Goal: Task Accomplishment & Management: Manage account settings

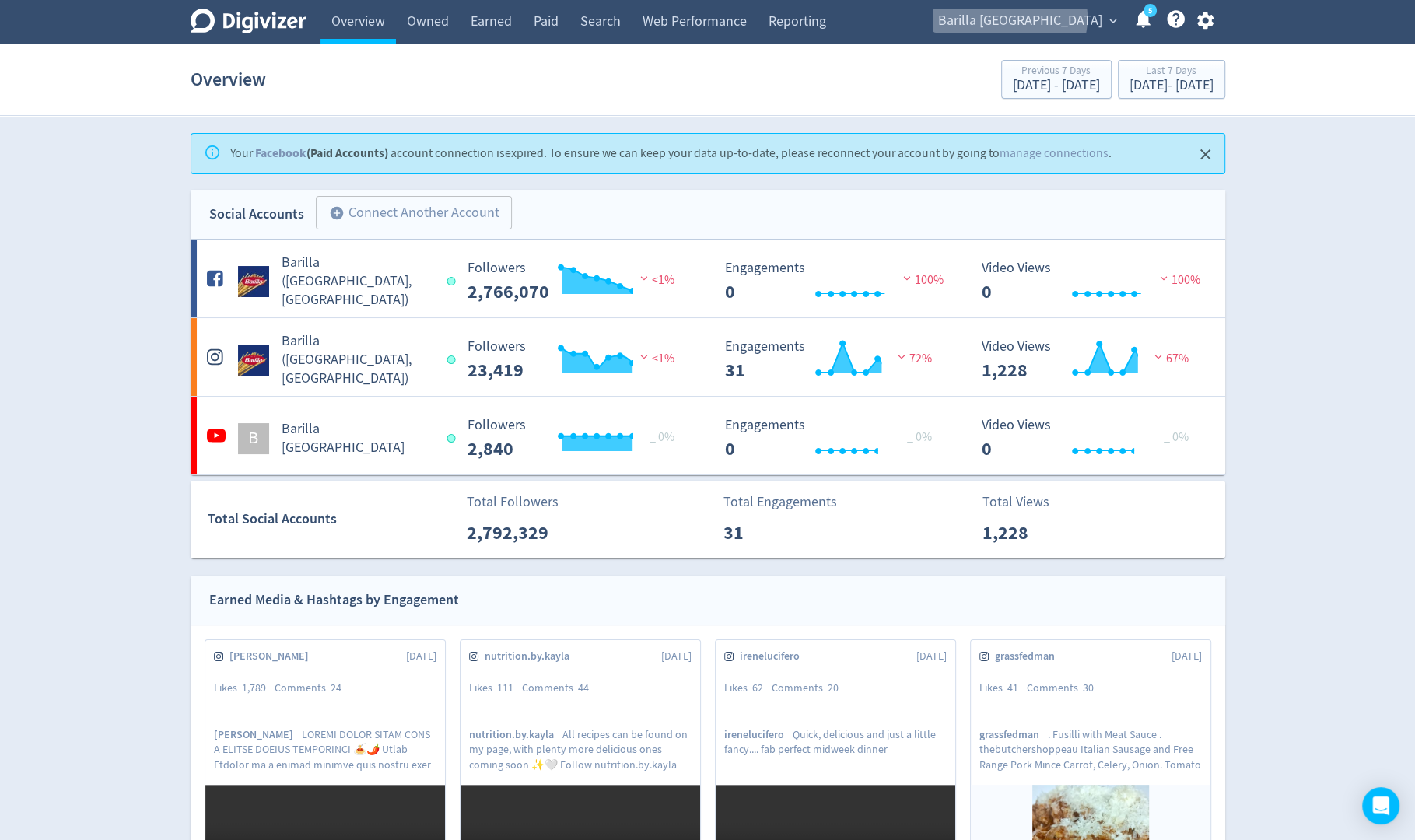
click at [1082, 18] on span "Barilla [GEOGRAPHIC_DATA]" at bounding box center [1020, 20] width 164 height 25
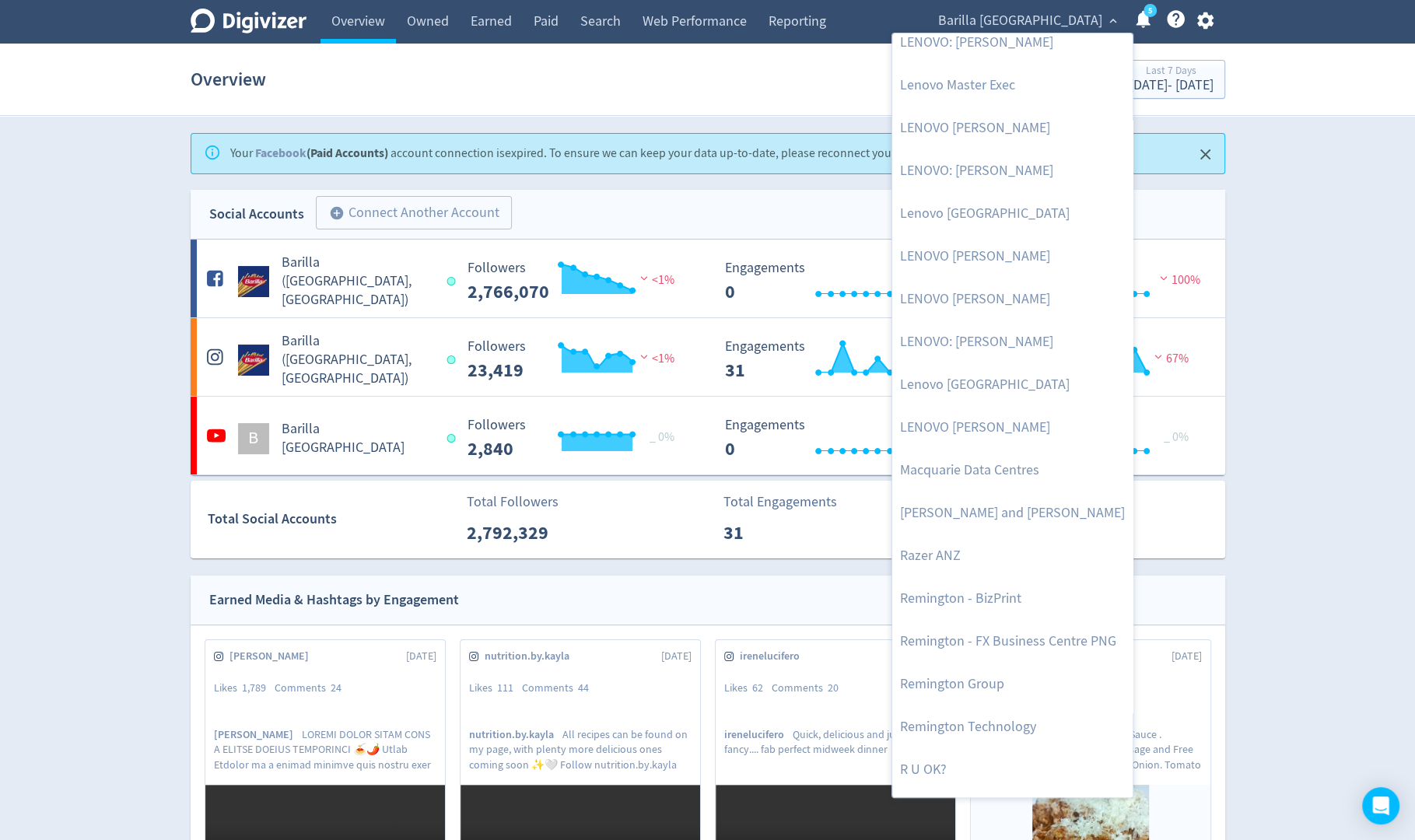
scroll to position [1511, 0]
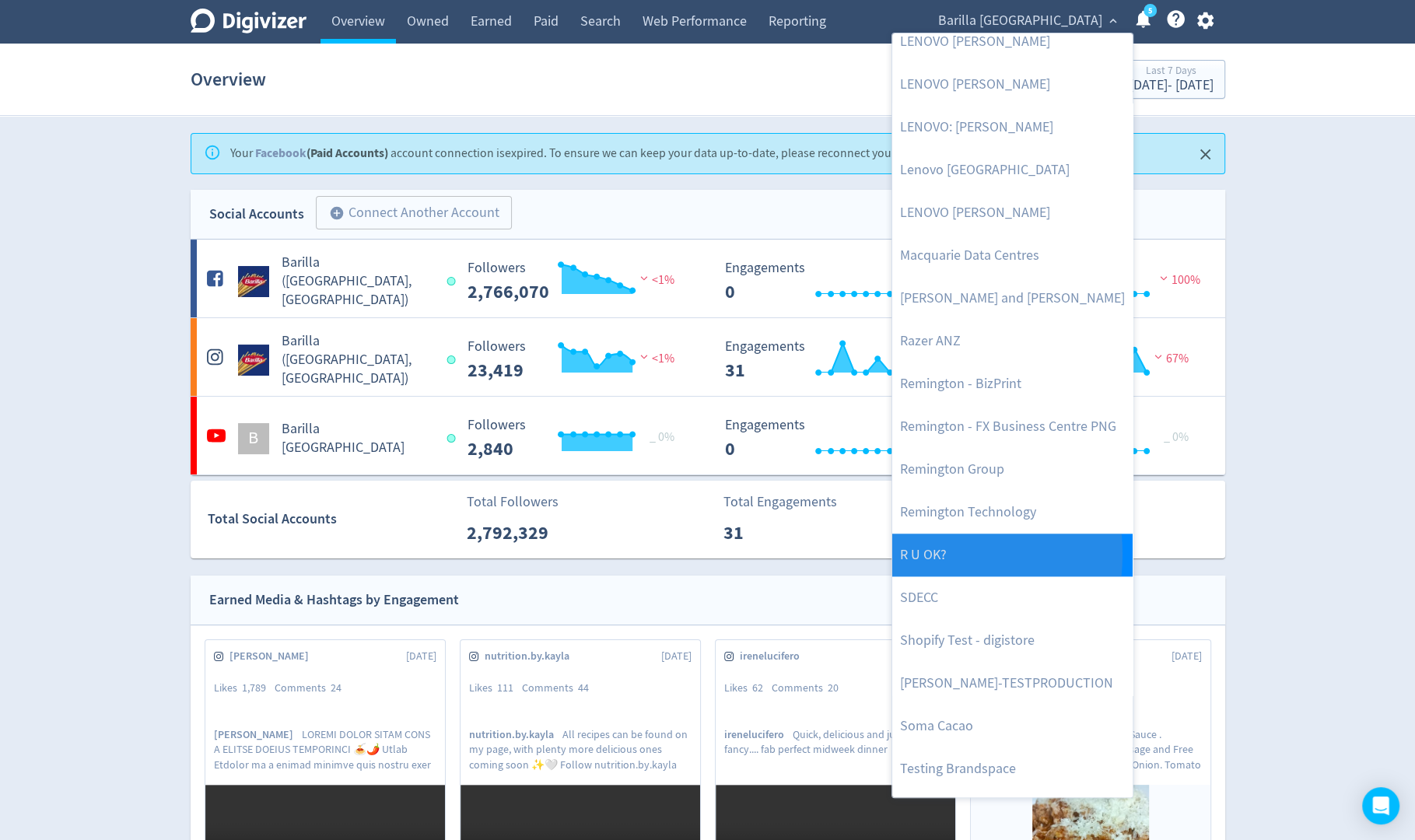
click at [902, 553] on link "R U OK?" at bounding box center [1012, 555] width 241 height 43
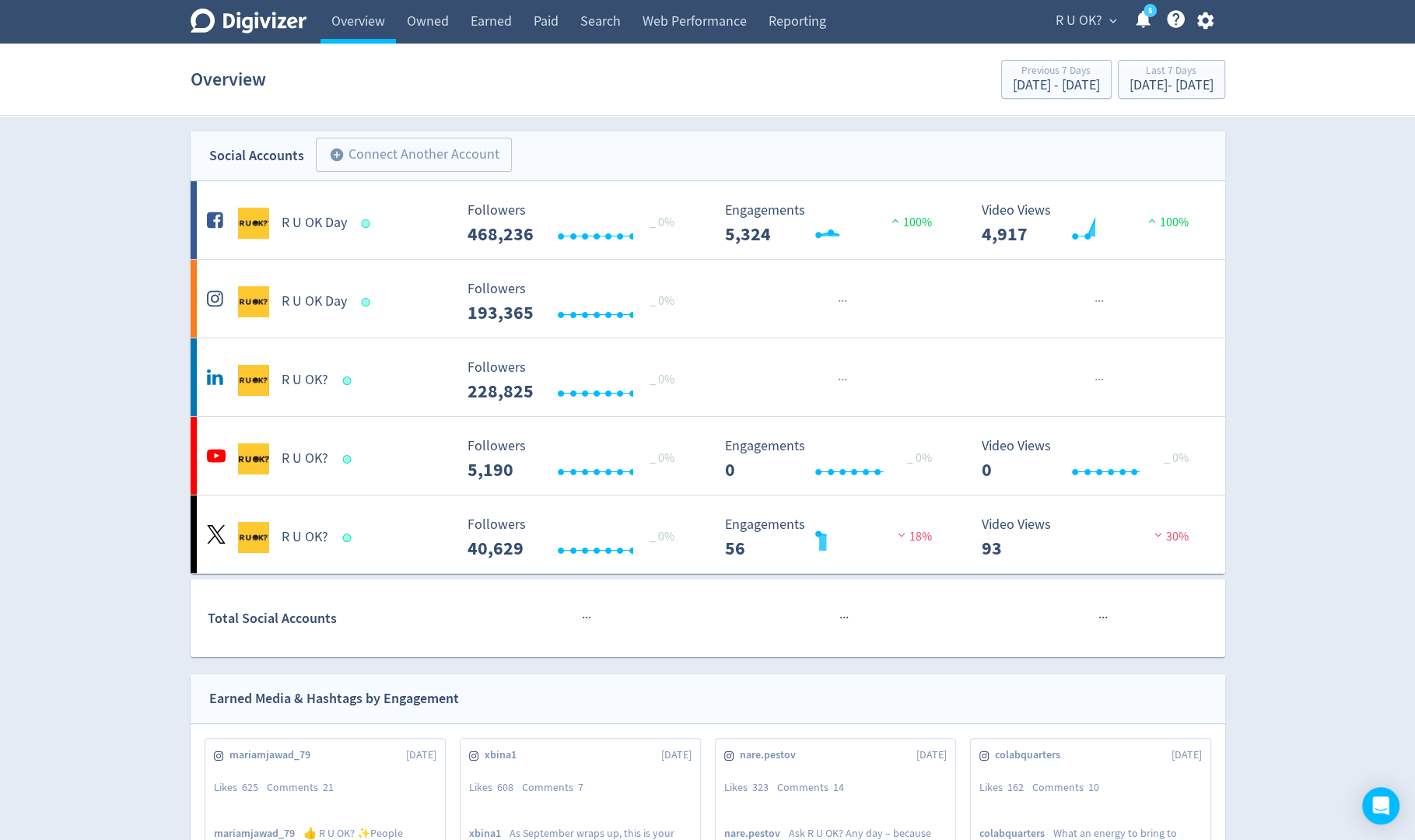
click at [1069, 22] on span "R U OK?" at bounding box center [1079, 20] width 47 height 25
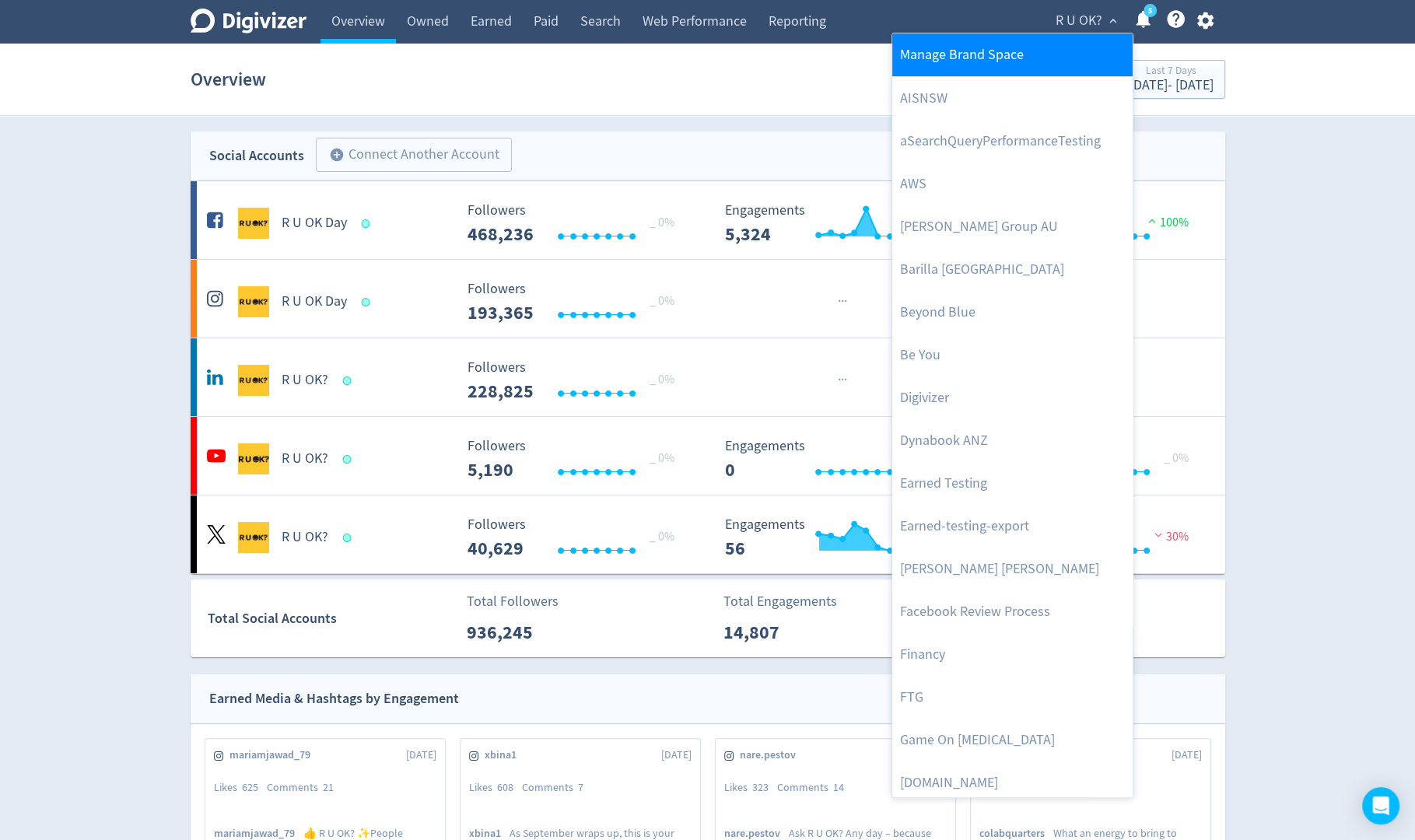
click at [1041, 52] on link "Manage Brand Space" at bounding box center [1012, 55] width 241 height 43
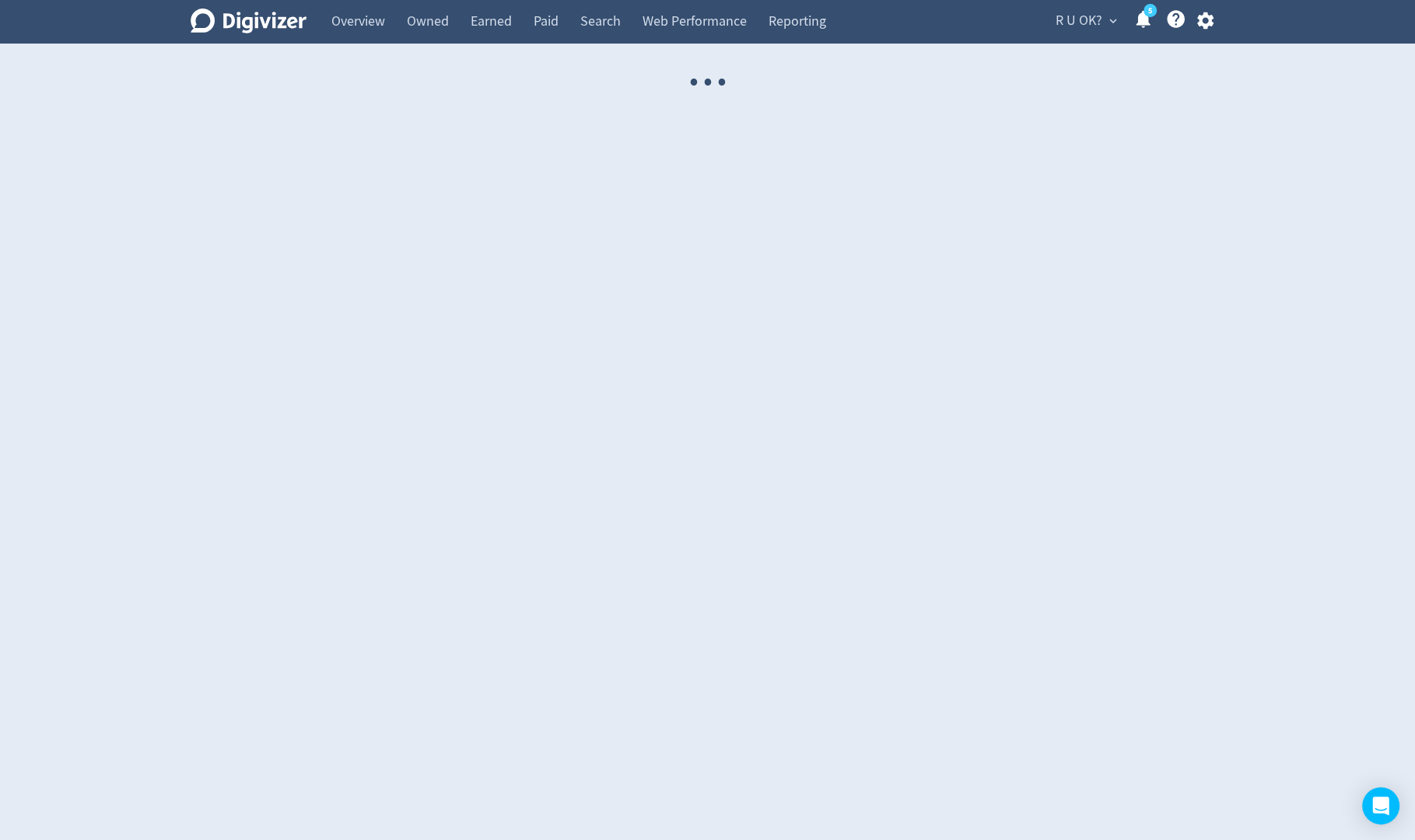
select select "USER"
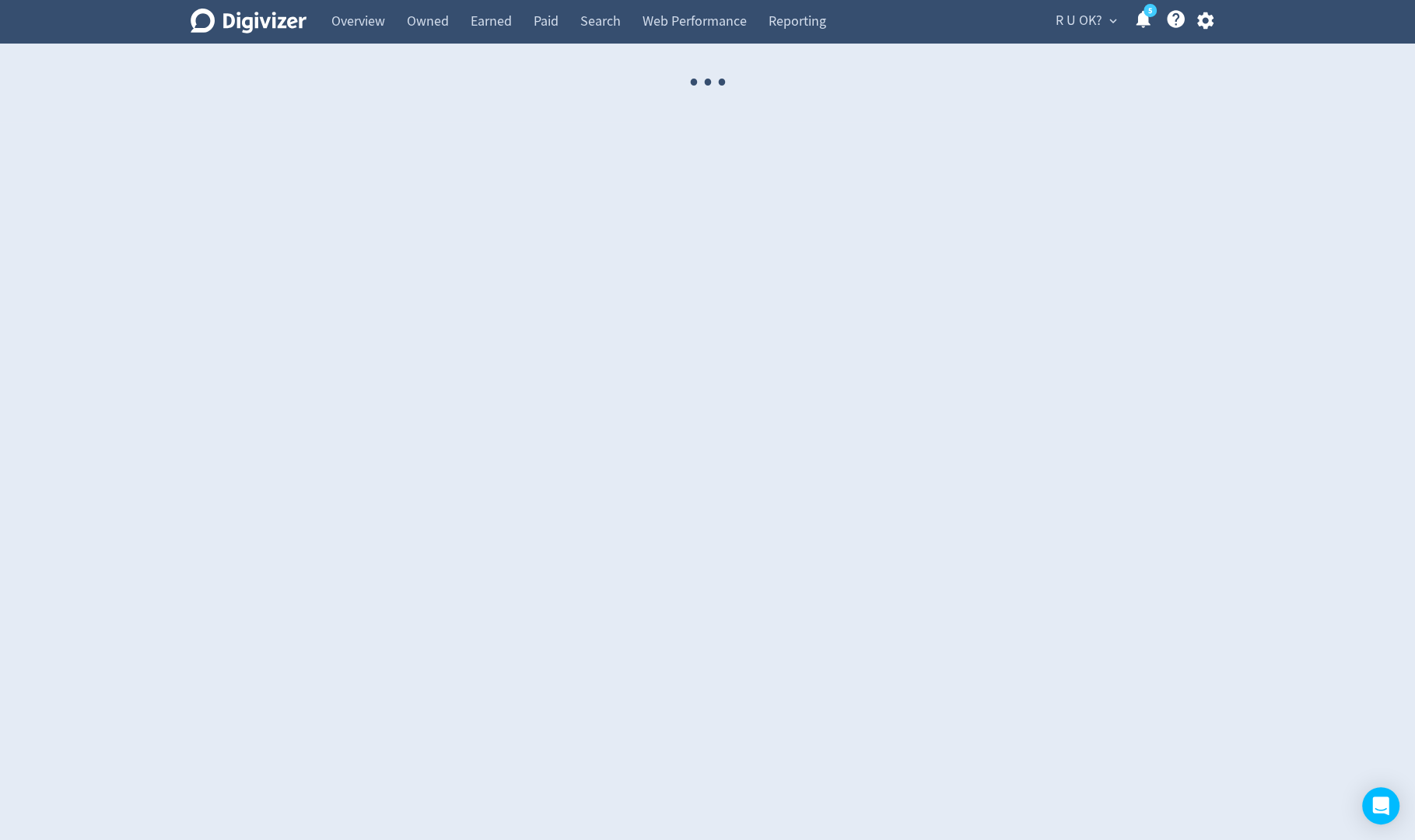
select select "USER"
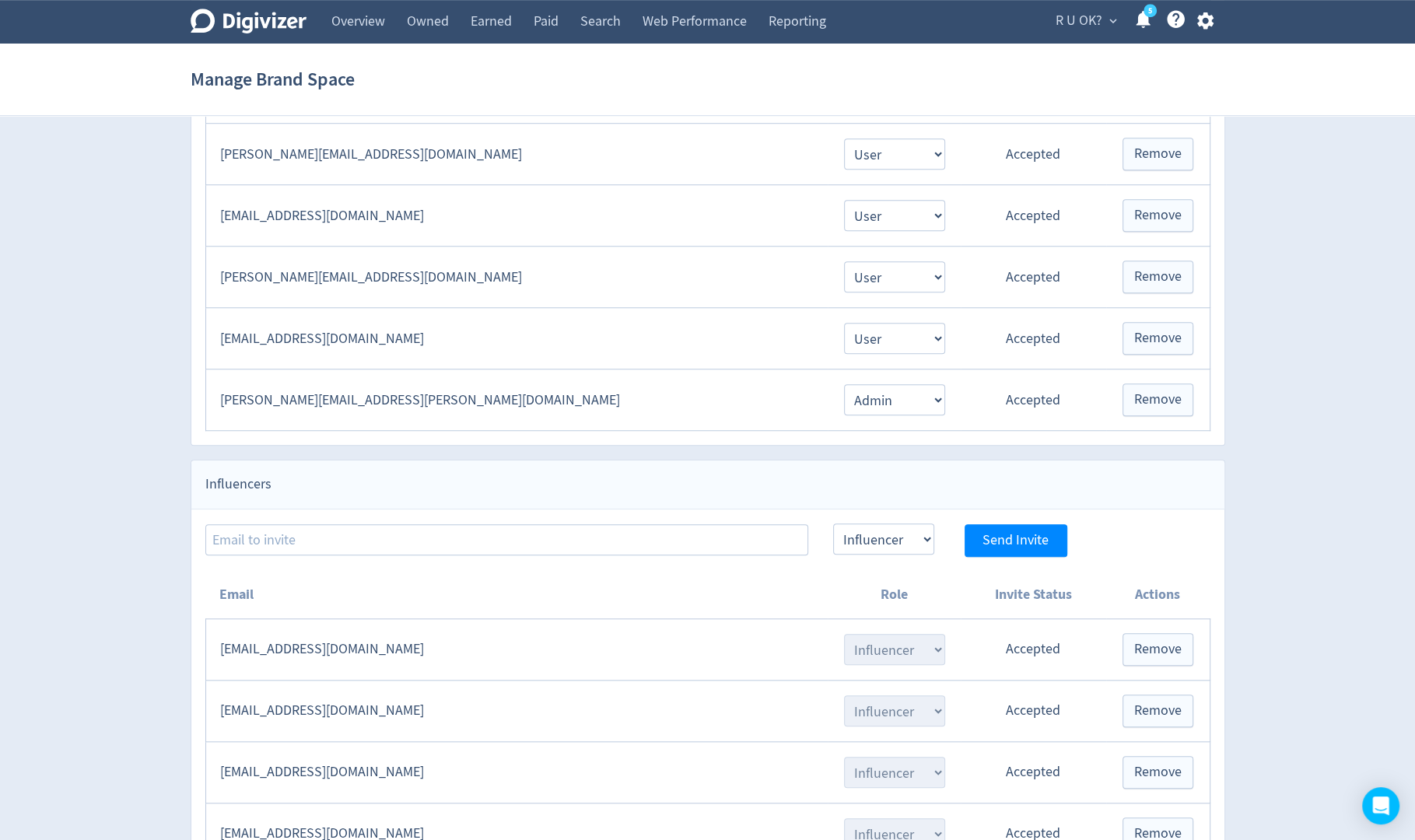
scroll to position [1196, 0]
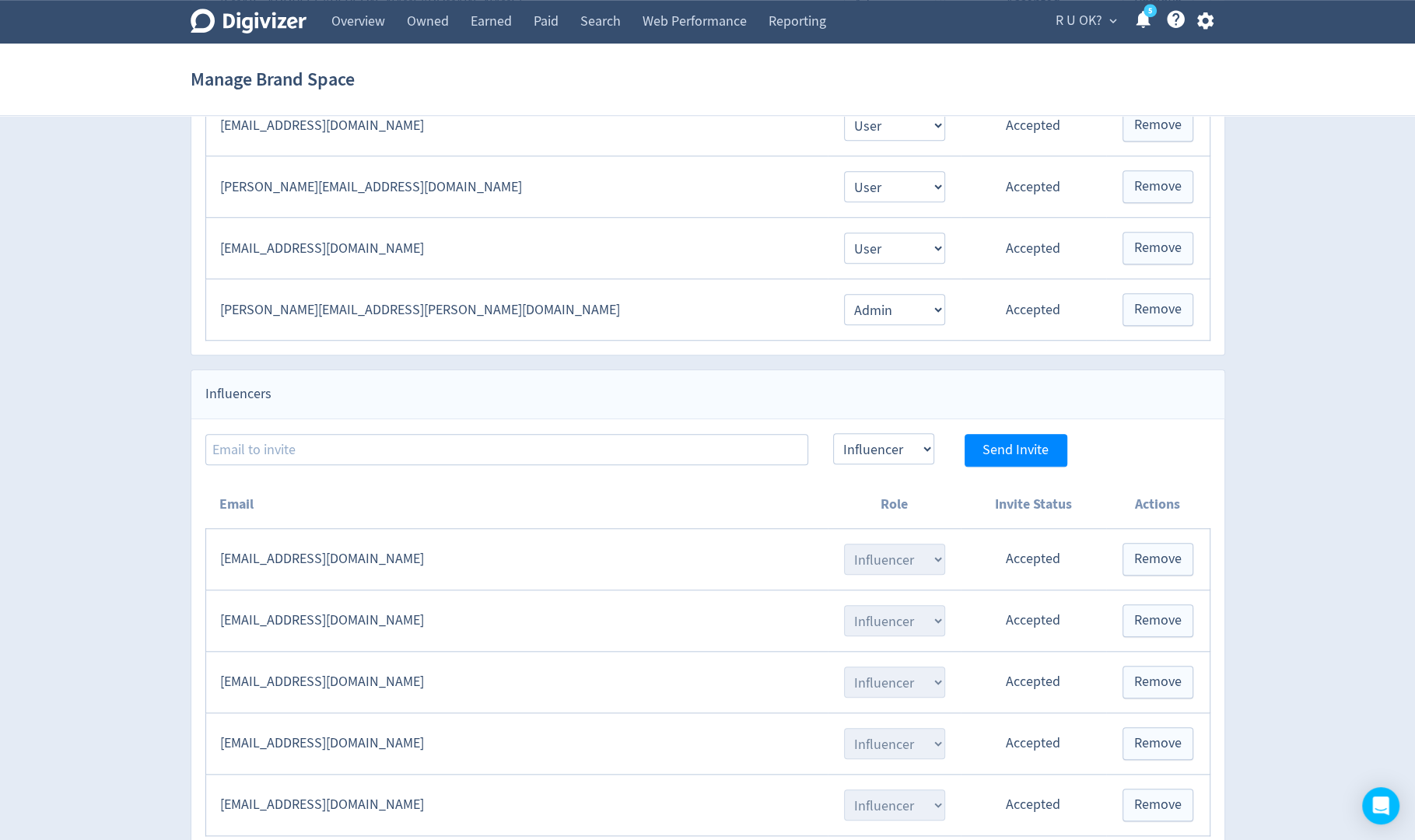
click at [366, 598] on td "geeksprevail@gmail.com" at bounding box center [517, 620] width 623 height 61
click at [335, 774] on td "sheridangabaker@gmail.com" at bounding box center [517, 805] width 623 height 61
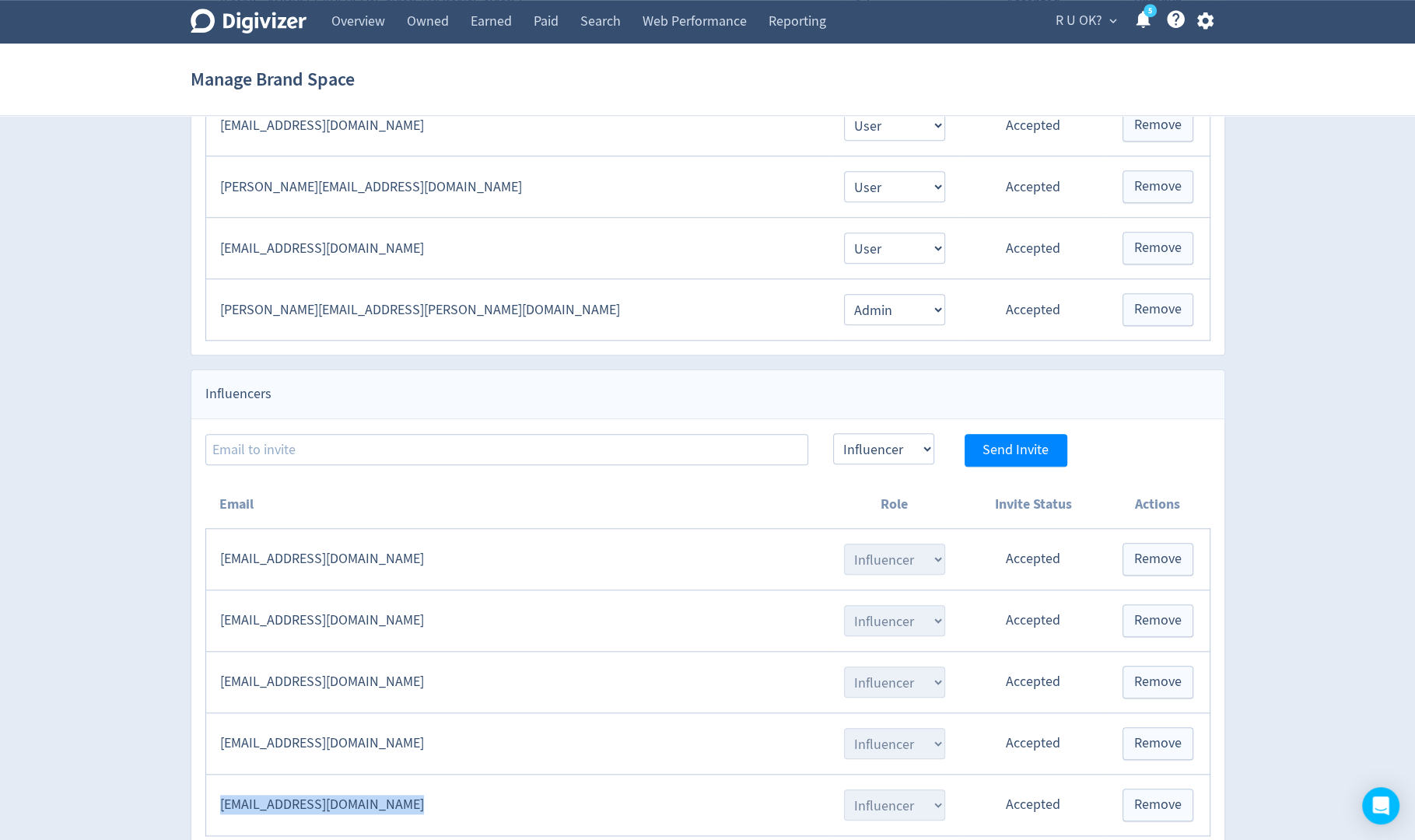
click at [335, 774] on td "sheridangabaker@gmail.com" at bounding box center [517, 805] width 623 height 61
copy td "sheridangabaker@gmail.com"
click at [351, 596] on td "geeksprevail@gmail.com" at bounding box center [517, 620] width 623 height 61
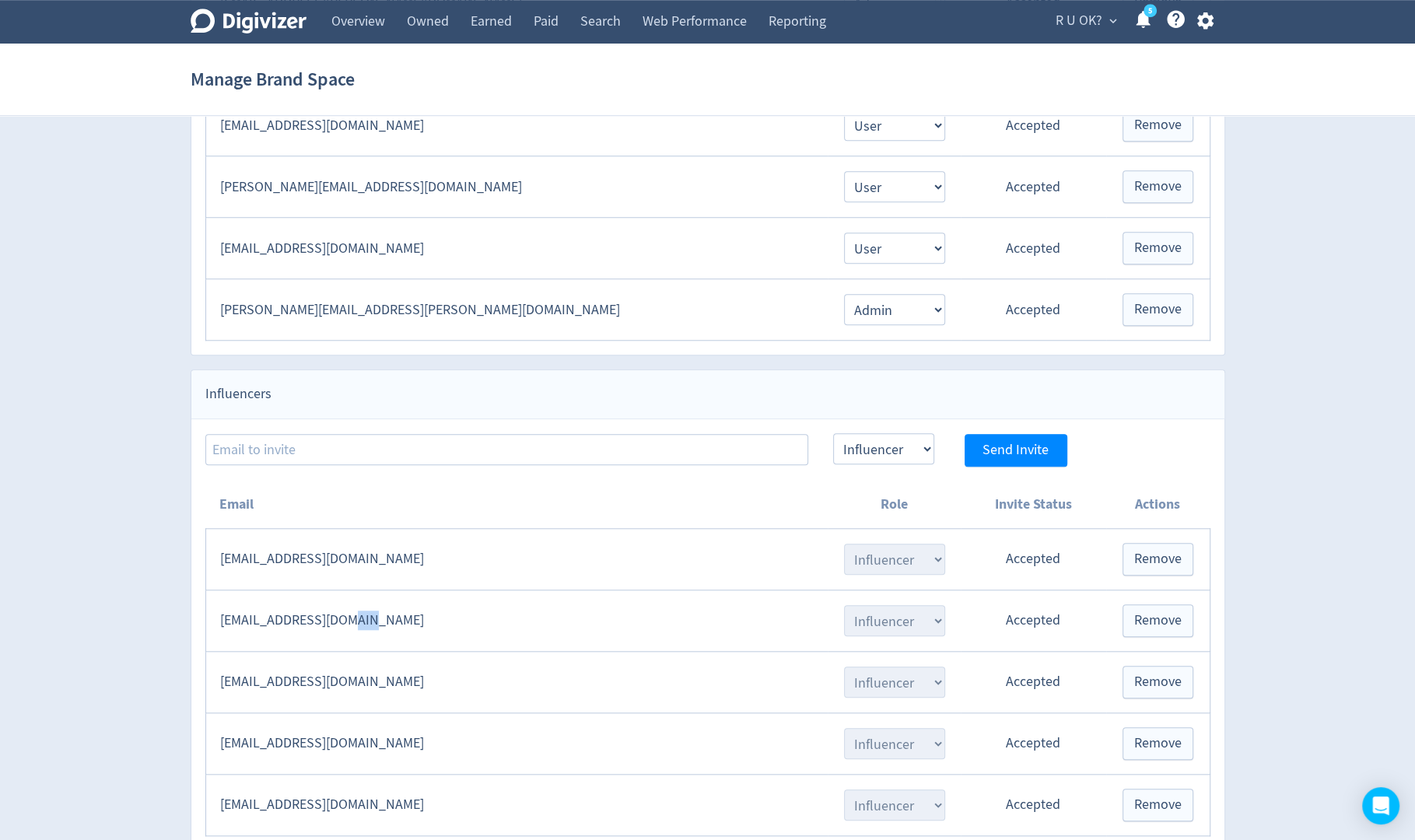
click at [351, 596] on td "geeksprevail@gmail.com" at bounding box center [517, 620] width 623 height 61
click at [398, 607] on td "geeksprevail@gmail.com" at bounding box center [517, 620] width 623 height 61
drag, startPoint x: 370, startPoint y: 599, endPoint x: 222, endPoint y: 602, distance: 148.0
click at [222, 602] on td "geeksprevail@gmail.com" at bounding box center [517, 620] width 623 height 61
copy td "geeksprevail@gmail.com"
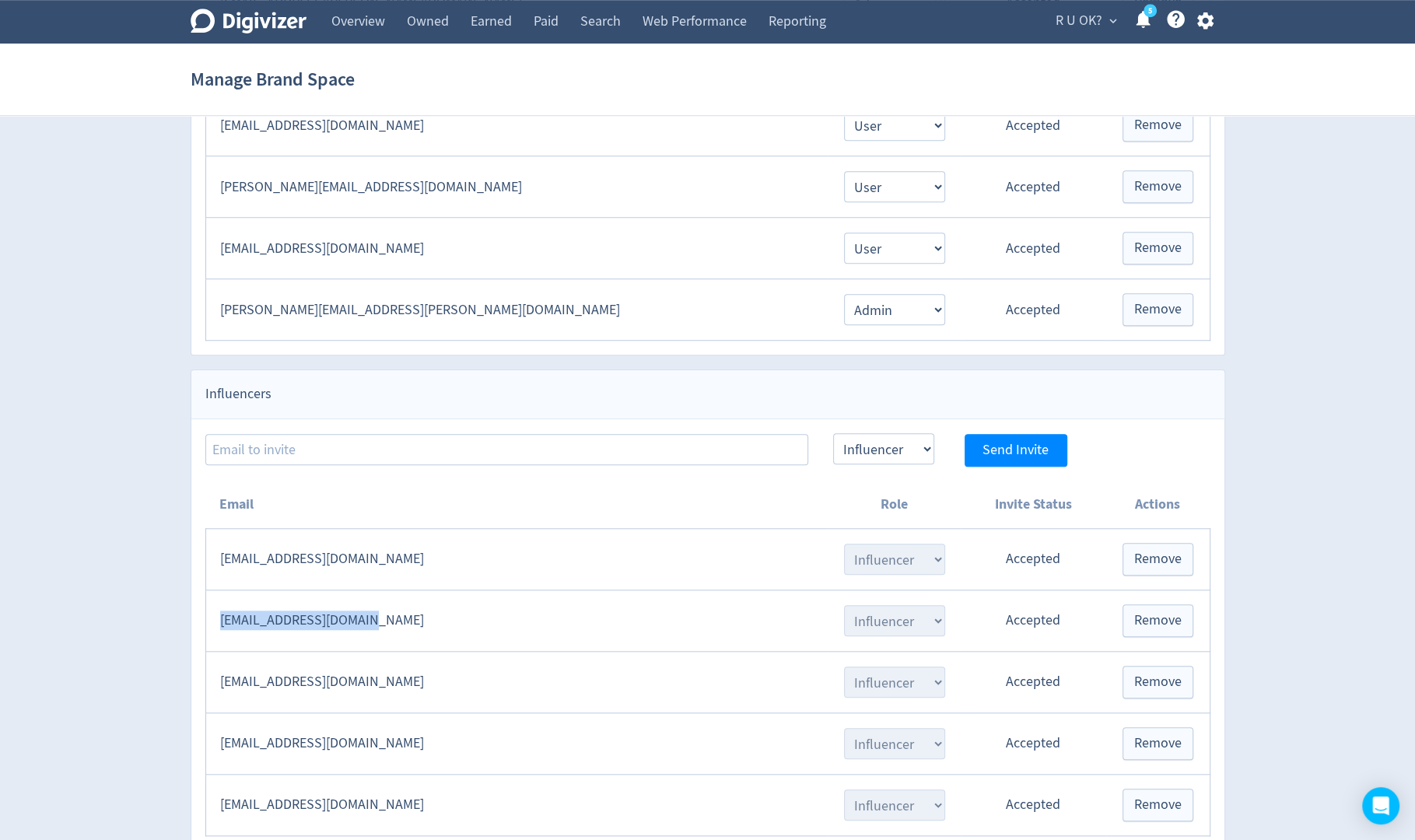
click at [1207, 23] on icon "button" at bounding box center [1205, 21] width 16 height 17
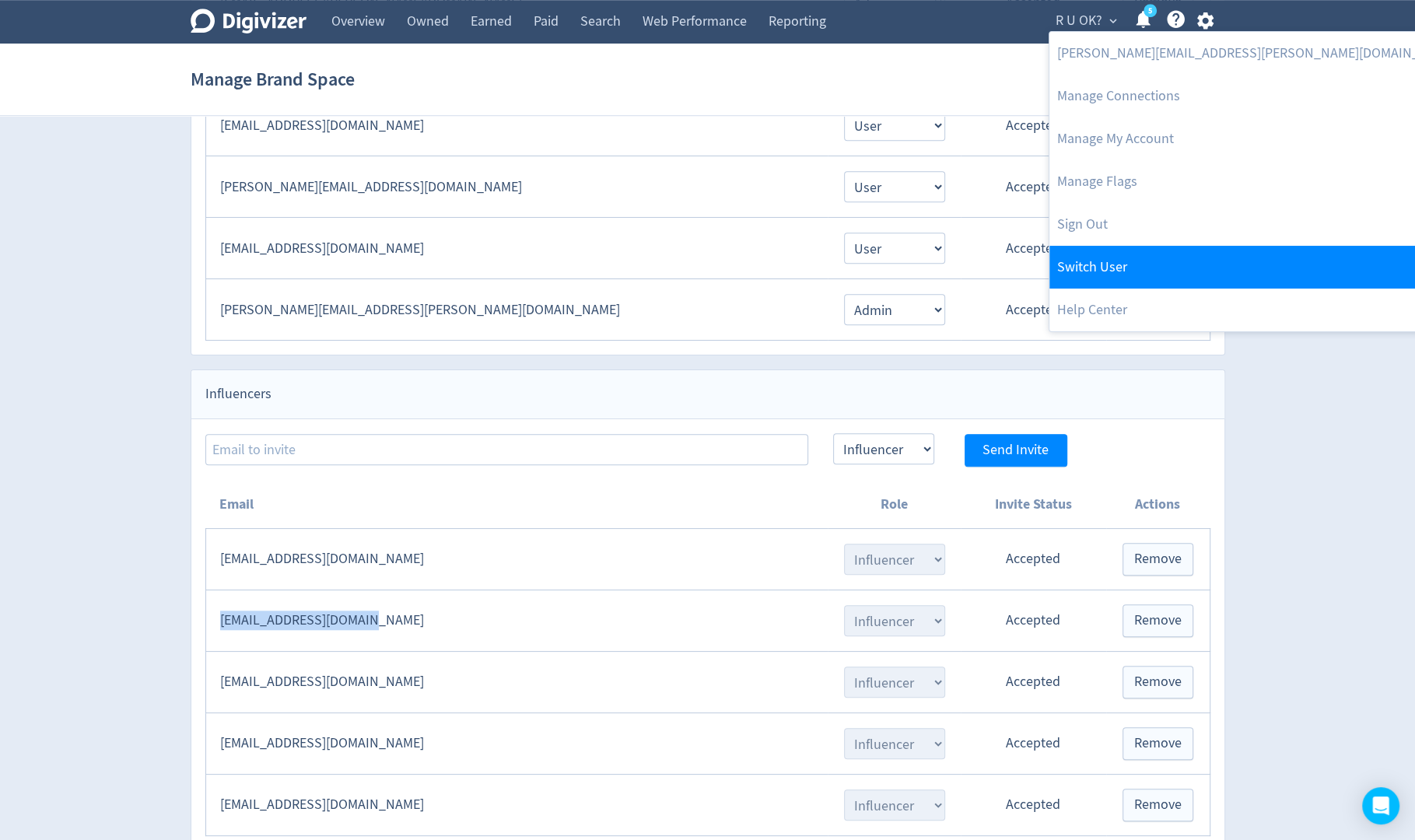
click at [1086, 259] on link "Switch User" at bounding box center [1257, 267] width 415 height 43
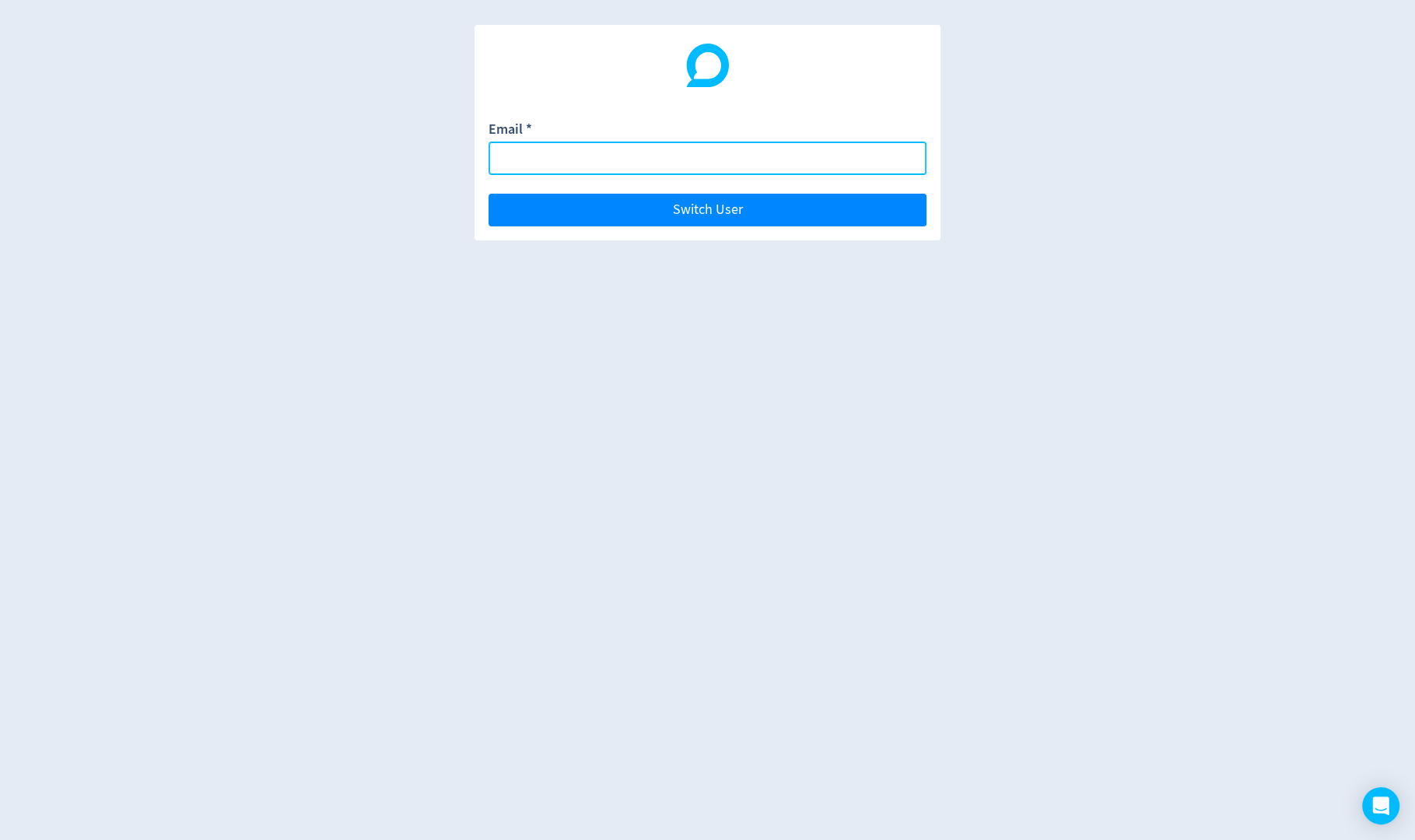
click at [765, 165] on input "Email *" at bounding box center [708, 158] width 438 height 33
paste input "[EMAIL_ADDRESS][DOMAIN_NAME]"
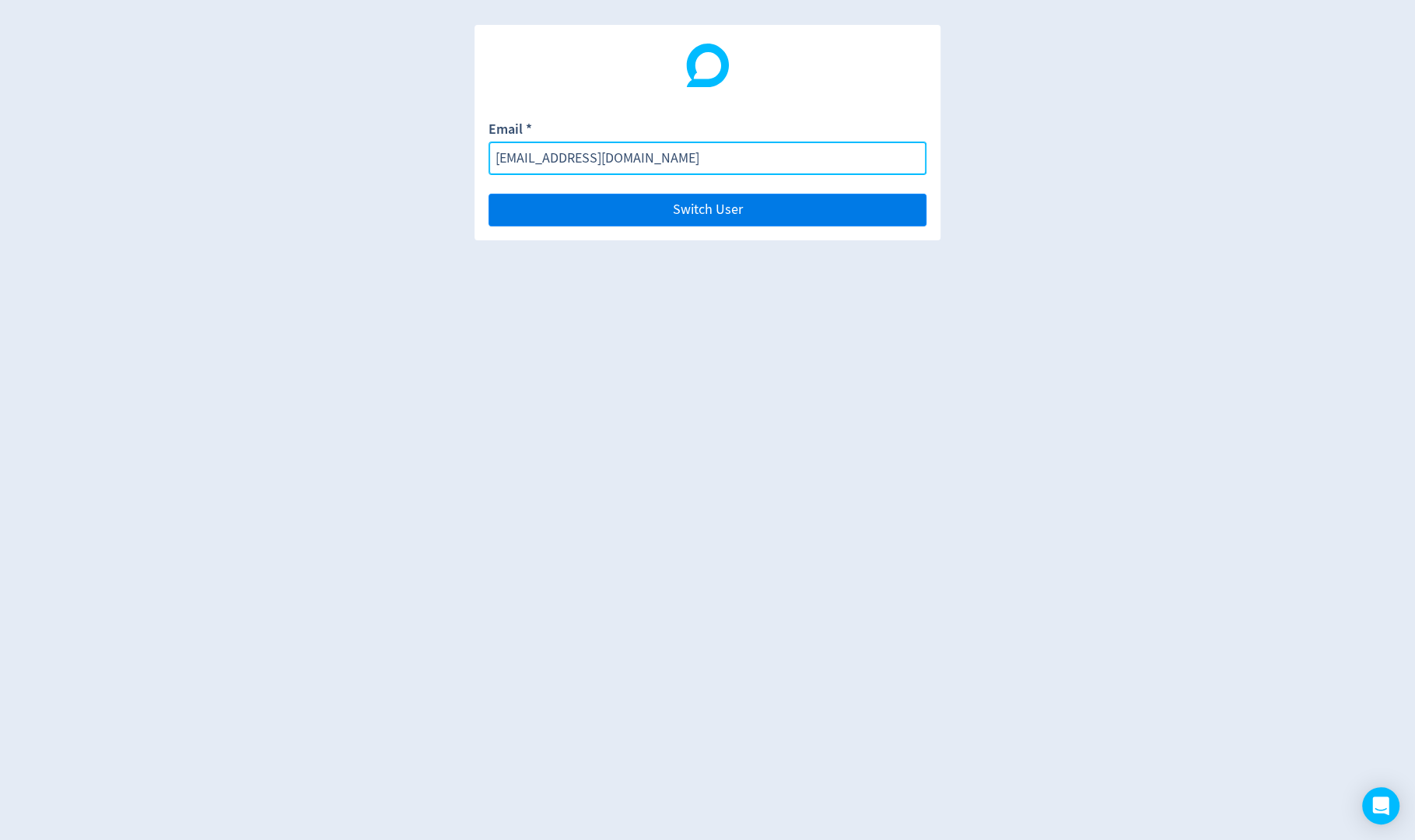
type input "[EMAIL_ADDRESS][DOMAIN_NAME]"
click at [769, 202] on button "Switch User" at bounding box center [708, 210] width 438 height 32
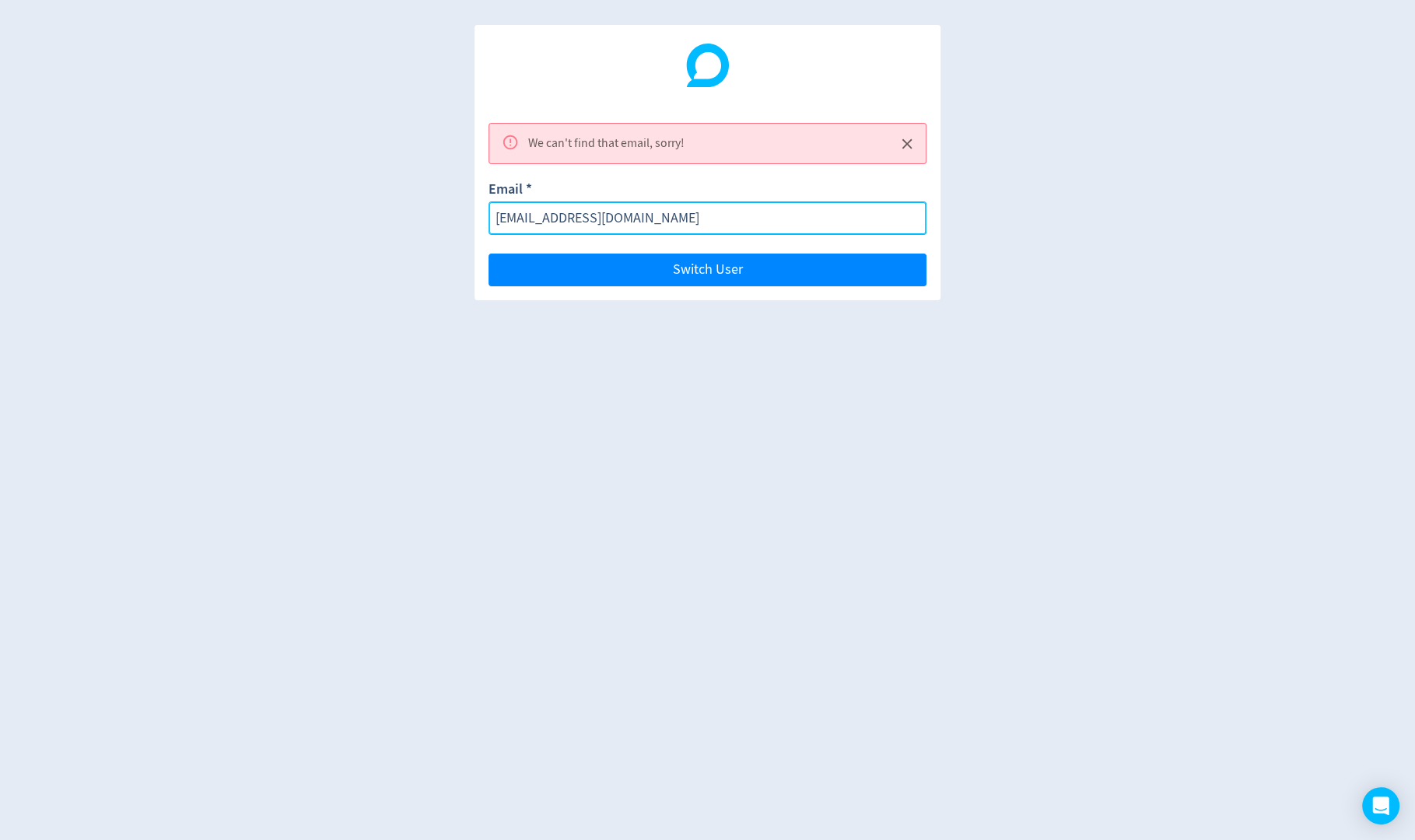
click at [770, 211] on input "[EMAIL_ADDRESS][DOMAIN_NAME]" at bounding box center [708, 217] width 438 height 33
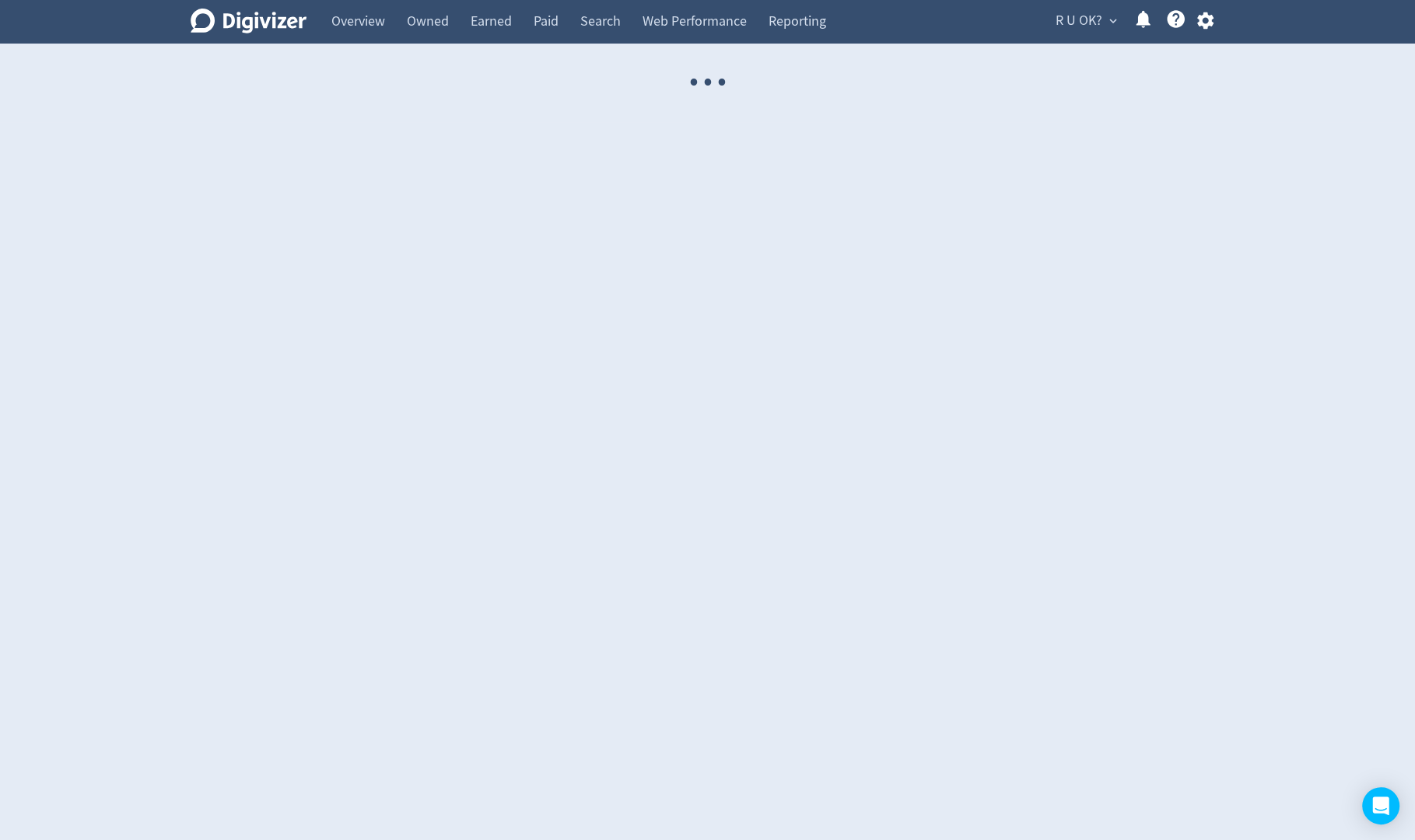
select select "USER"
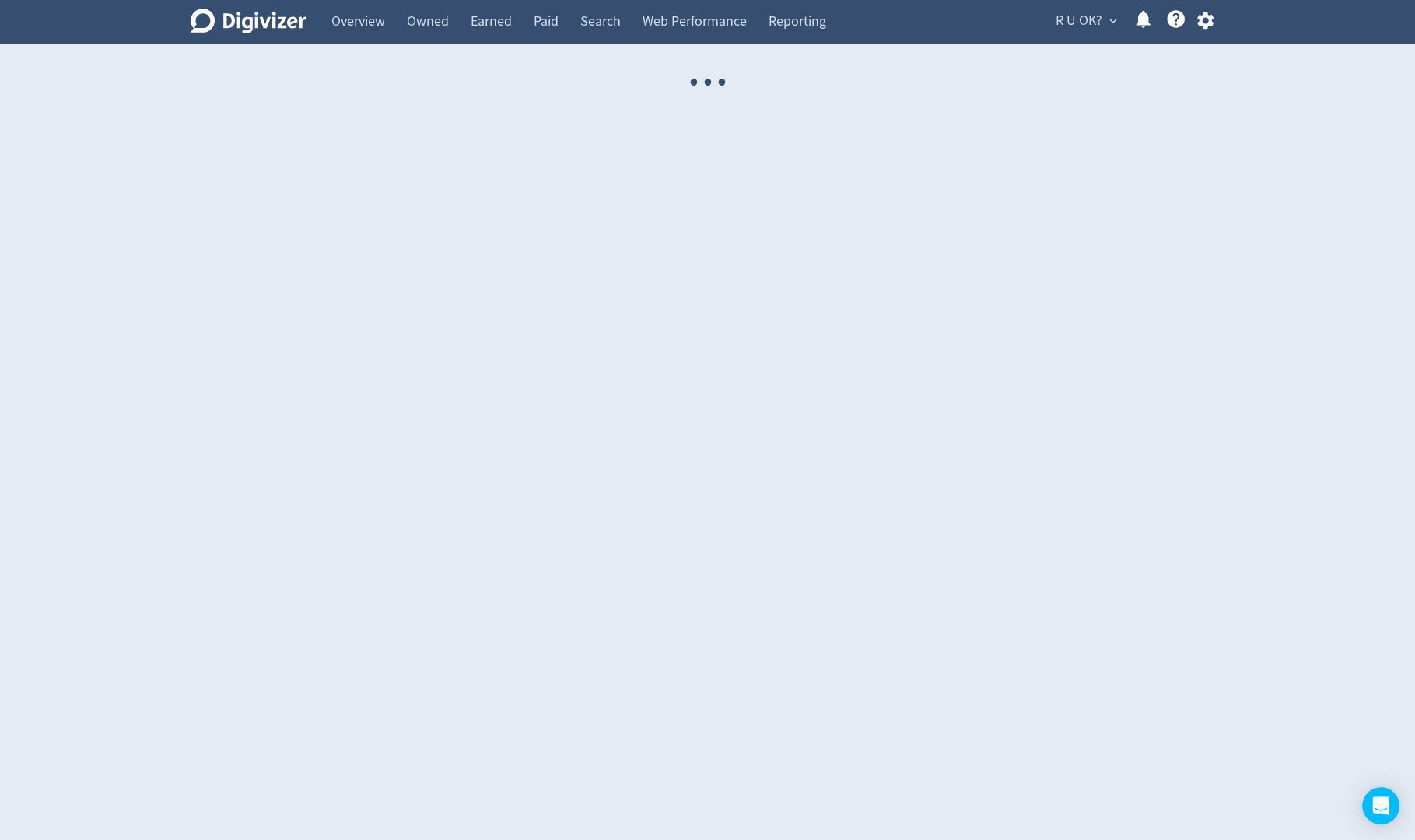
select select "USER"
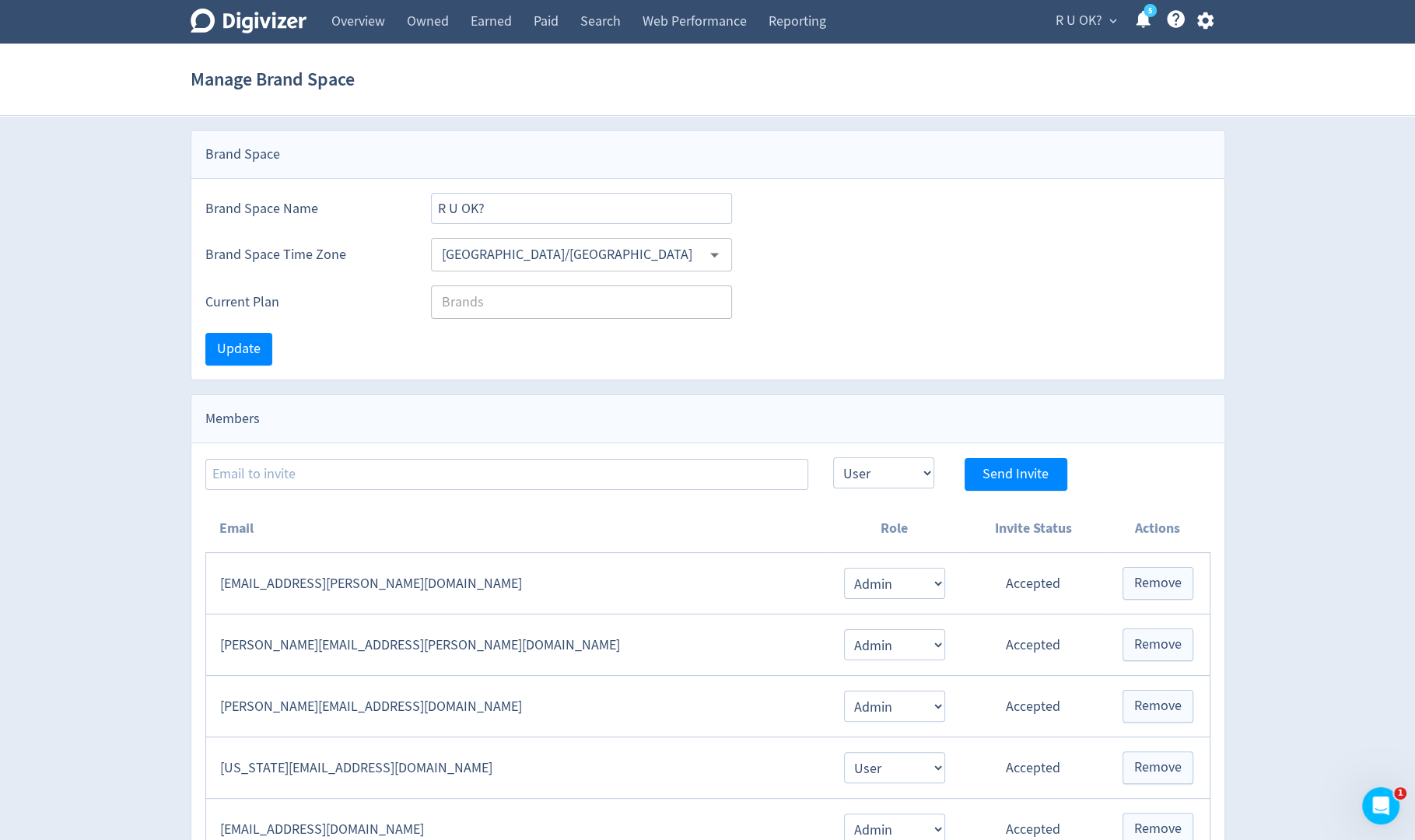
click at [1207, 29] on icon "button" at bounding box center [1205, 20] width 21 height 21
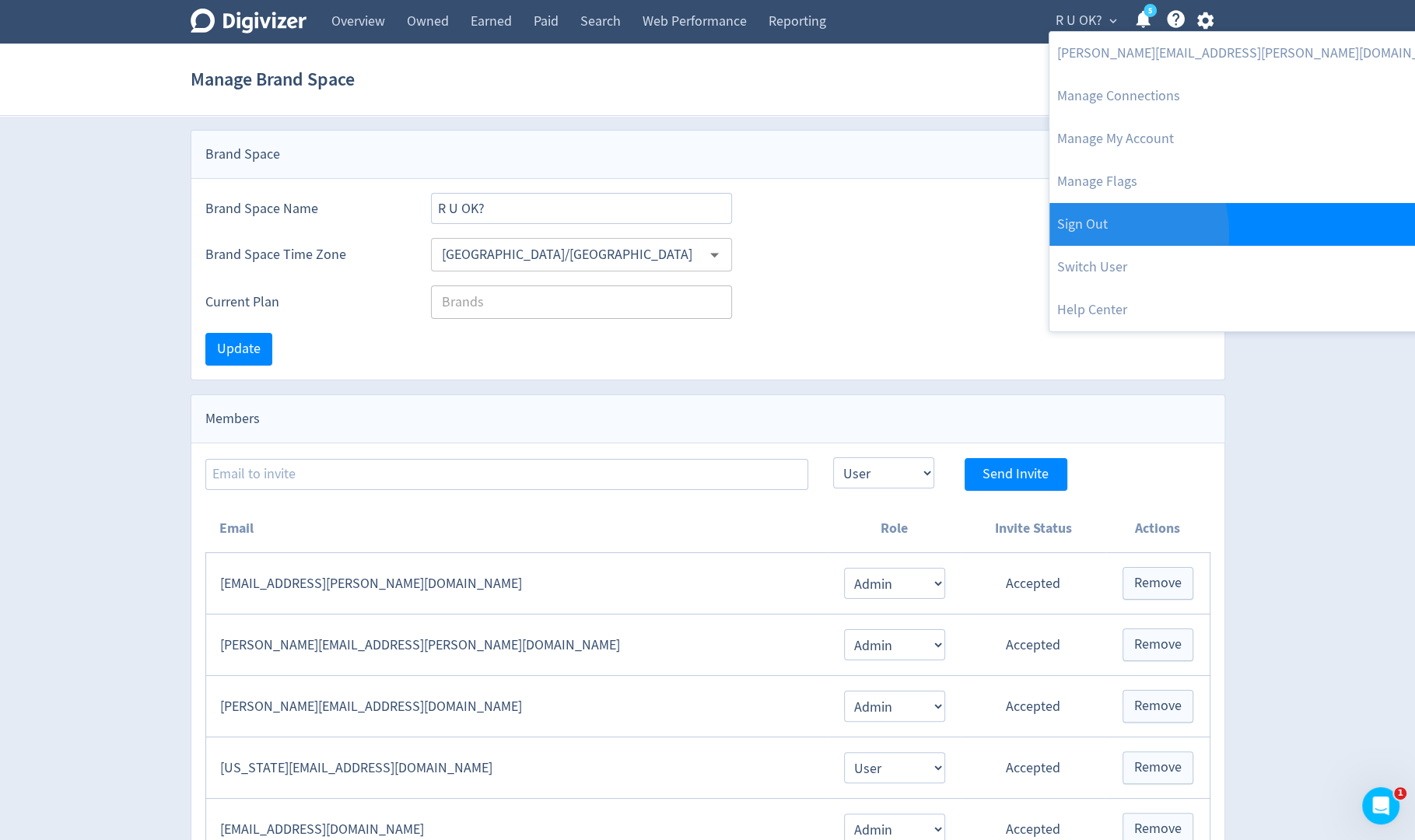
click at [1086, 235] on link "Sign Out" at bounding box center [1257, 224] width 415 height 43
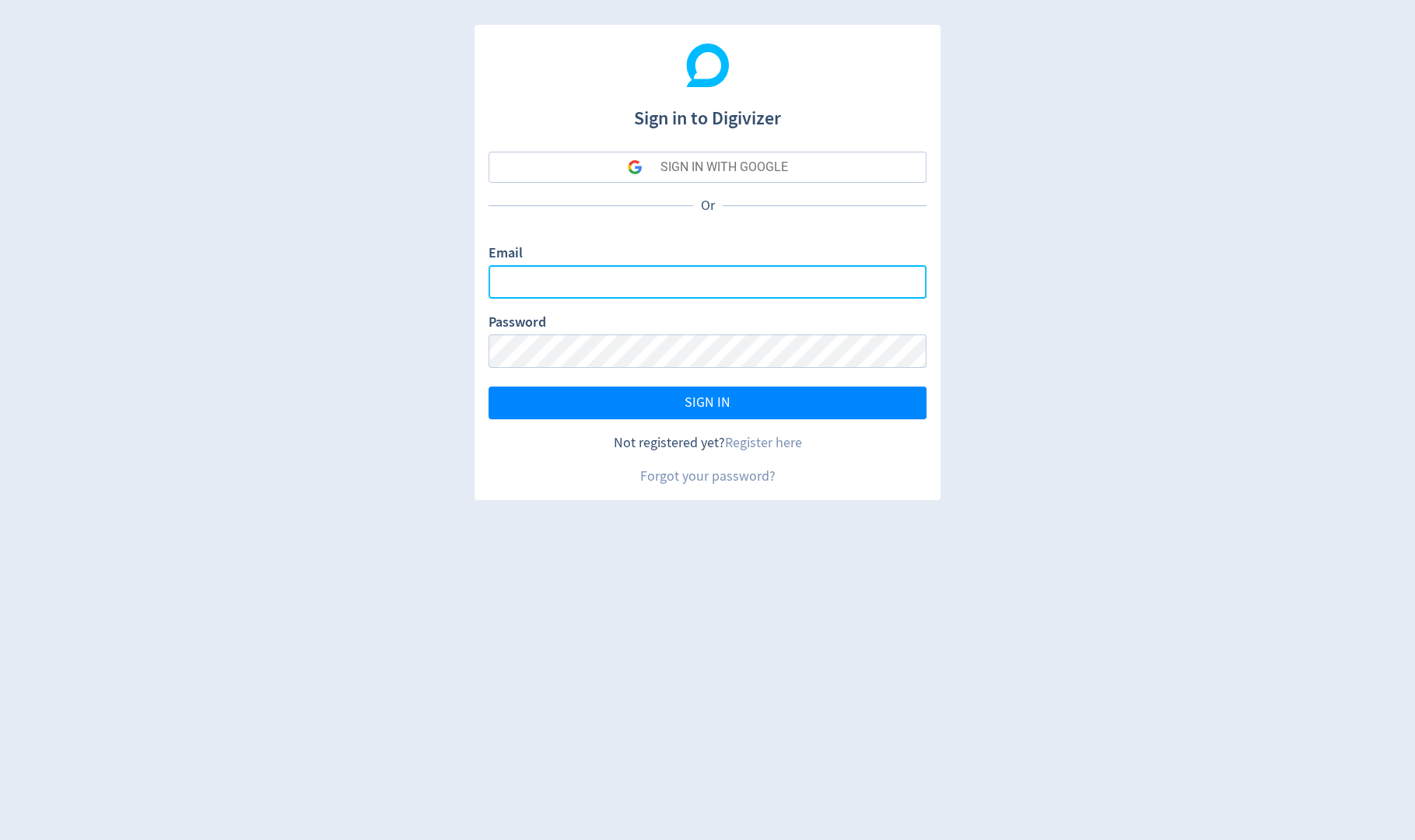
type input "[PERSON_NAME][EMAIL_ADDRESS][PERSON_NAME][DOMAIN_NAME]"
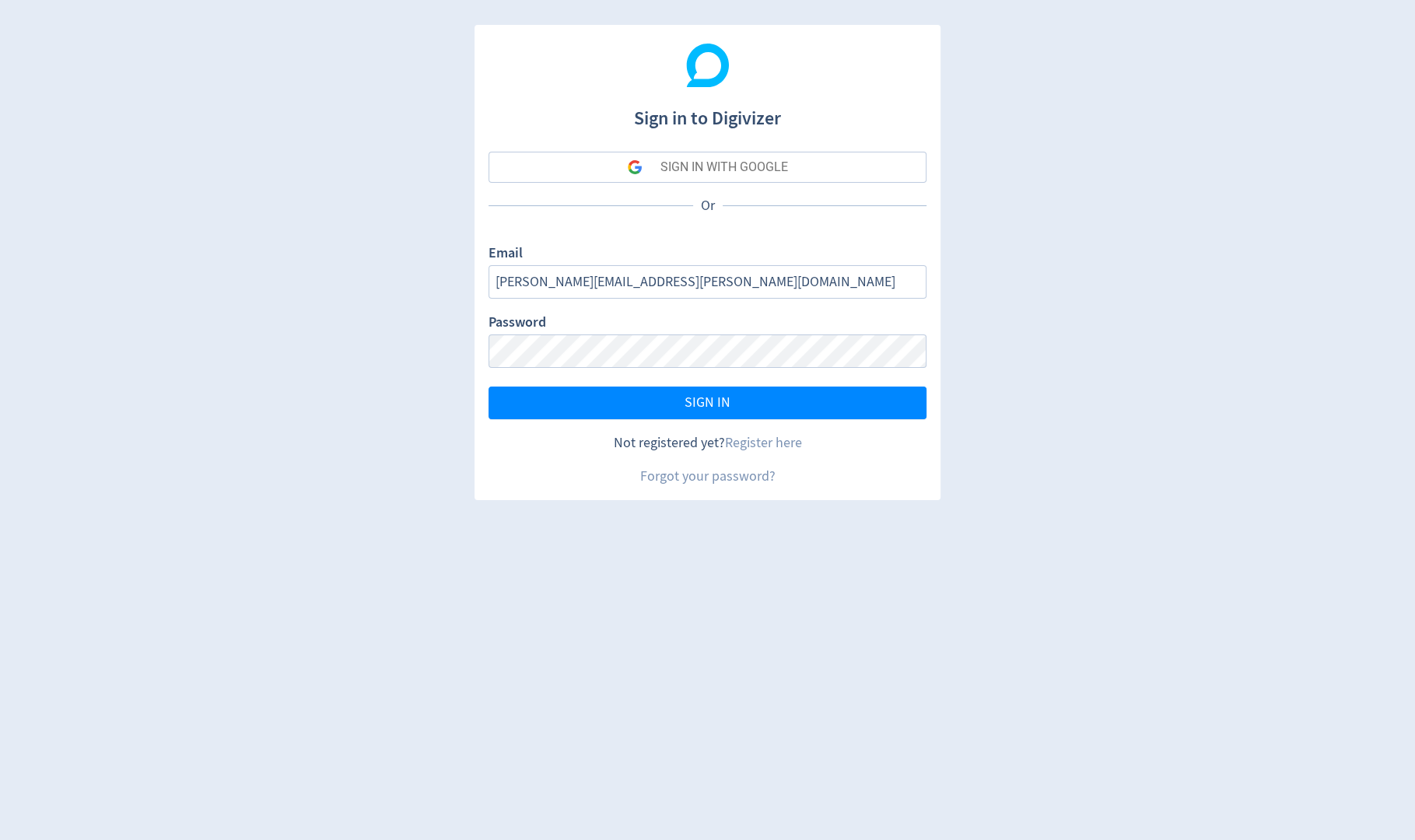
click at [821, 172] on button "SIGN IN WITH GOOGLE" at bounding box center [708, 167] width 438 height 31
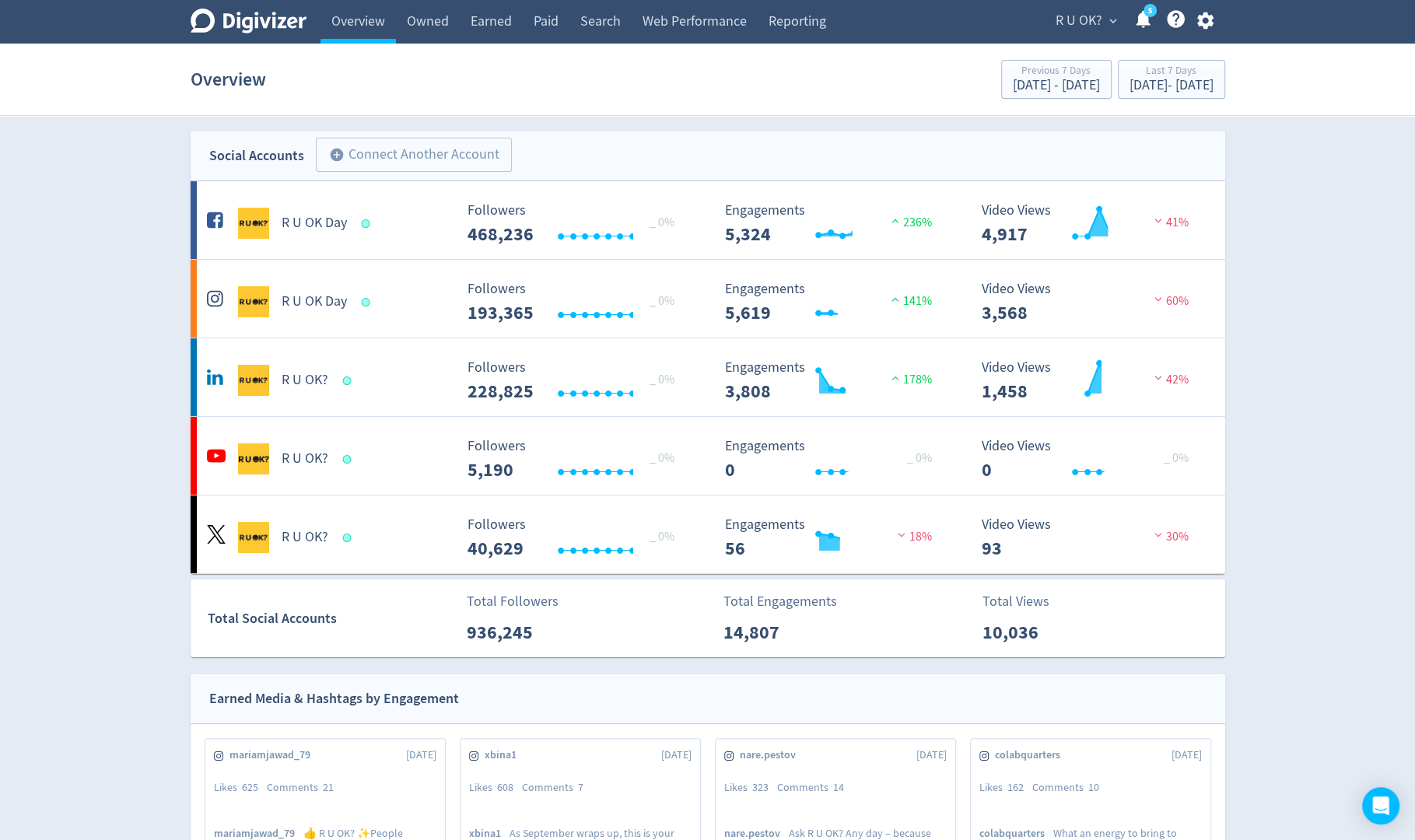
click at [1208, 21] on icon "button" at bounding box center [1205, 20] width 21 height 21
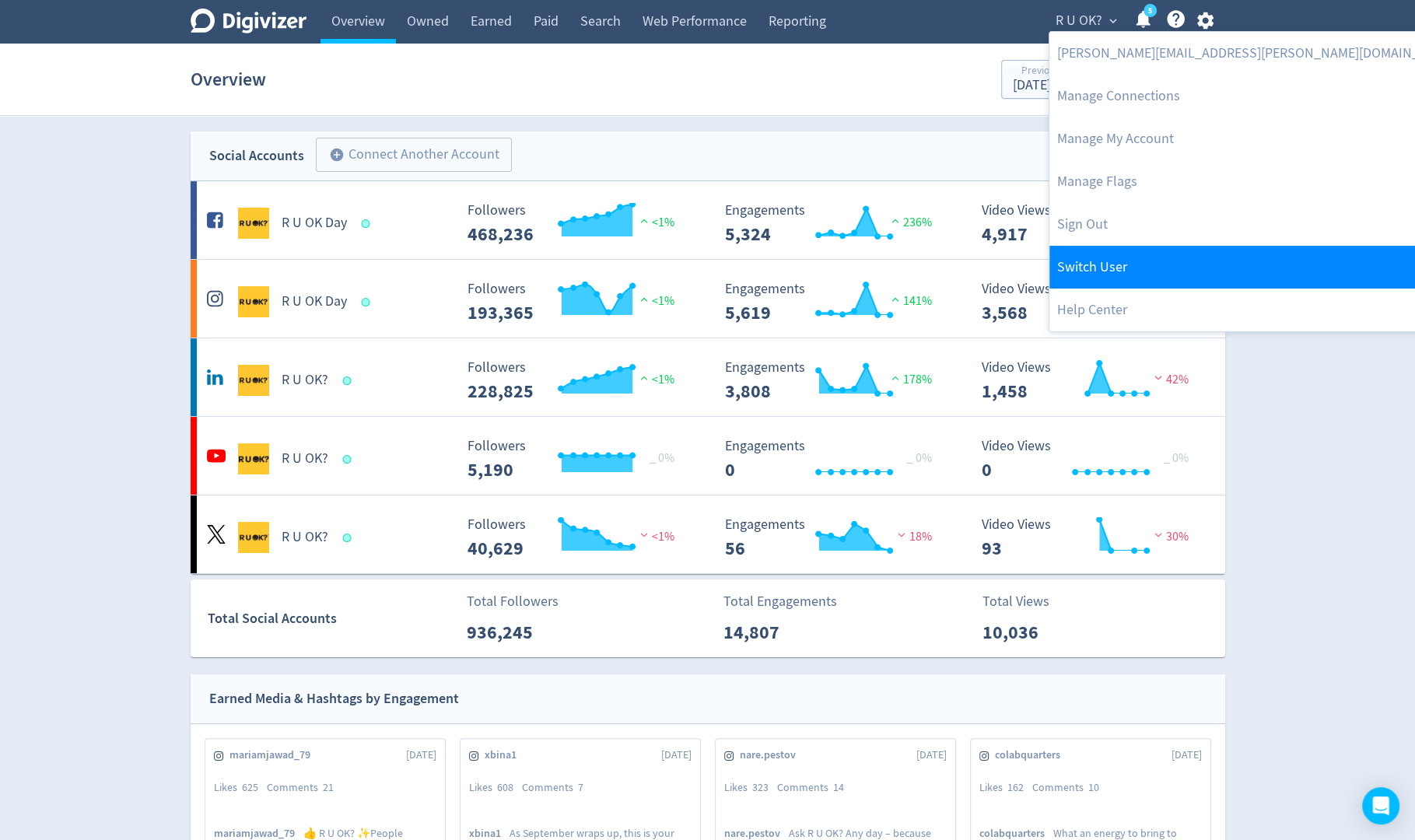
click at [1122, 269] on link "Switch User" at bounding box center [1257, 267] width 415 height 43
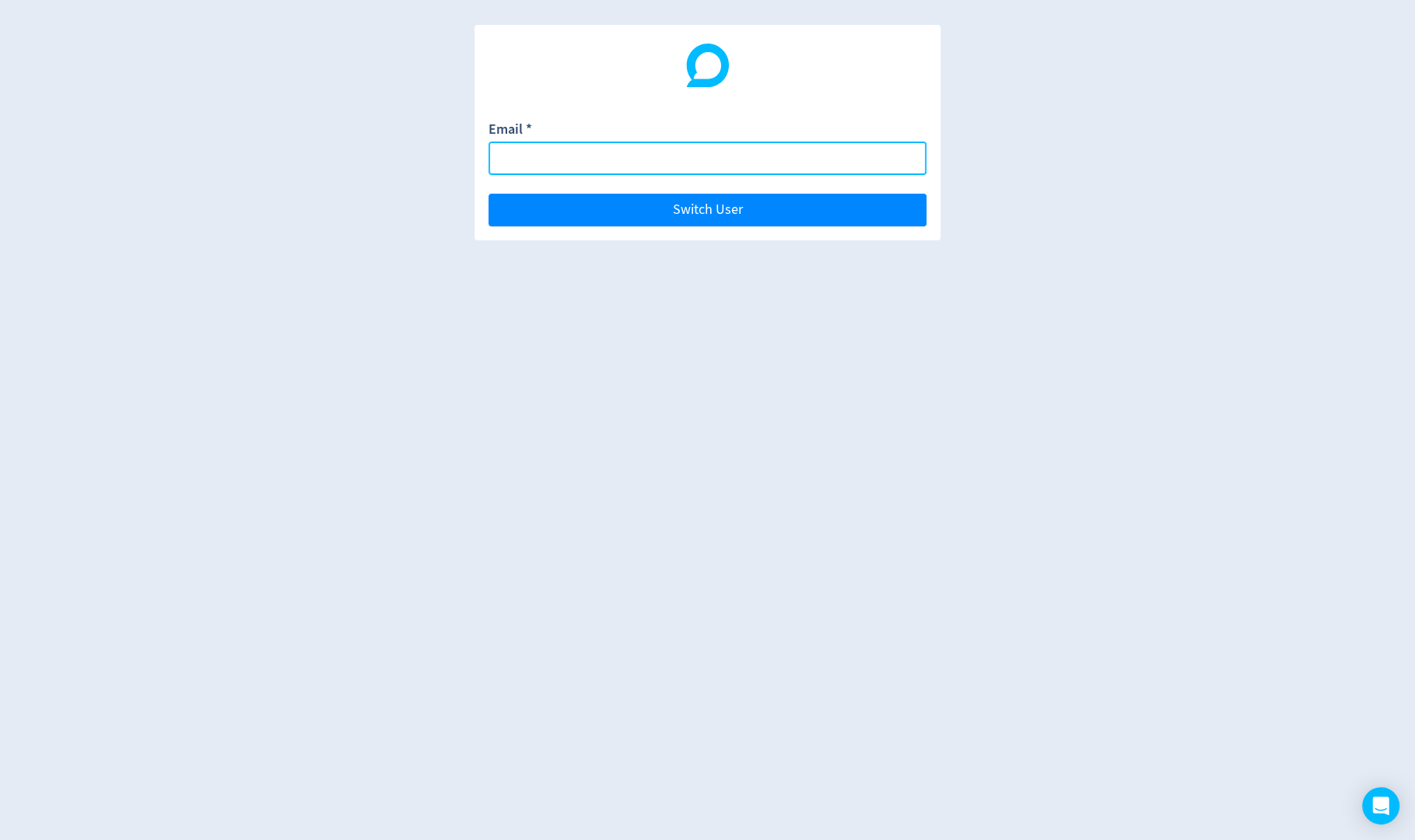
click at [892, 154] on input "Email *" at bounding box center [708, 158] width 438 height 33
paste input "[EMAIL_ADDRESS][DOMAIN_NAME]"
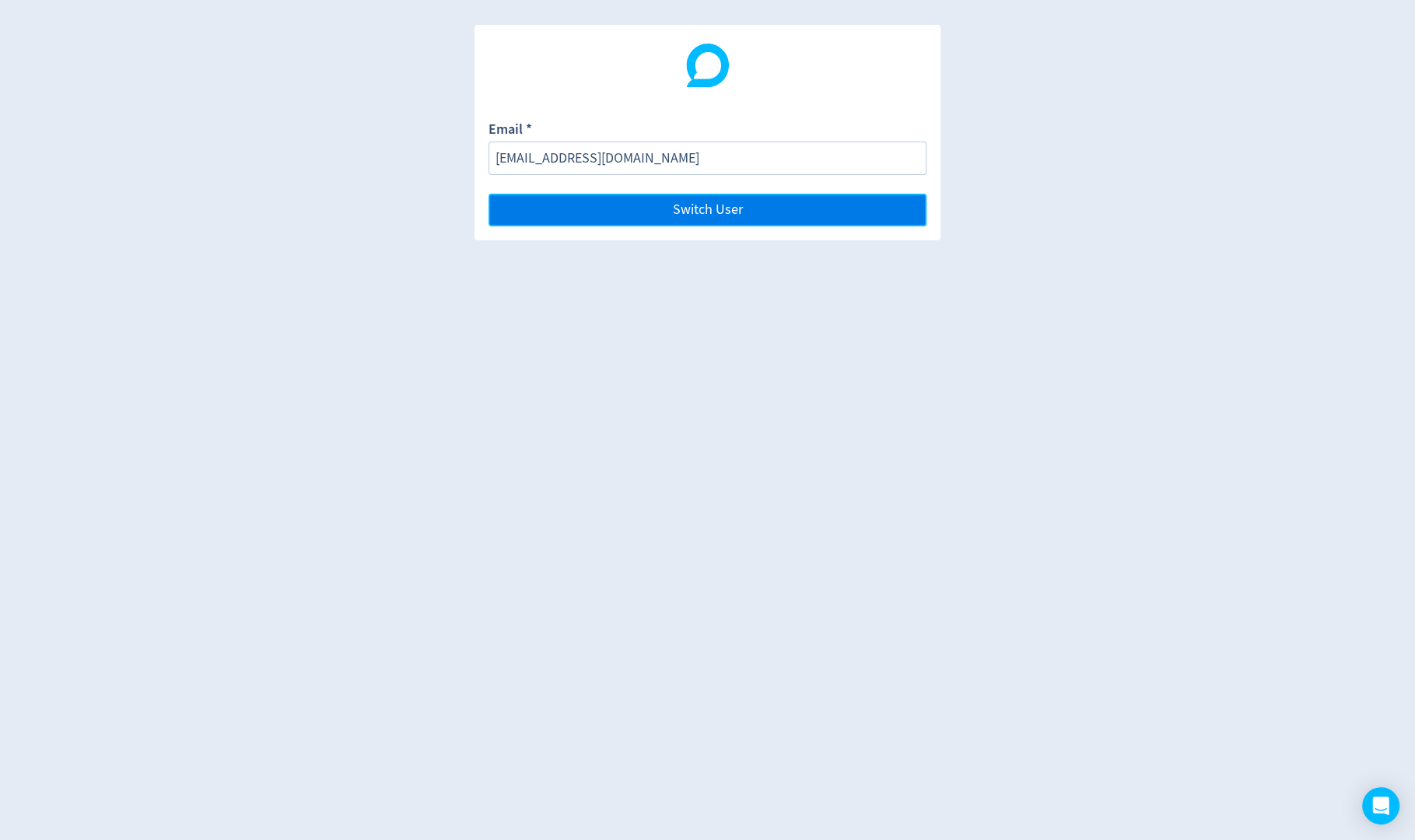
click at [870, 206] on button "Switch User" at bounding box center [708, 210] width 438 height 32
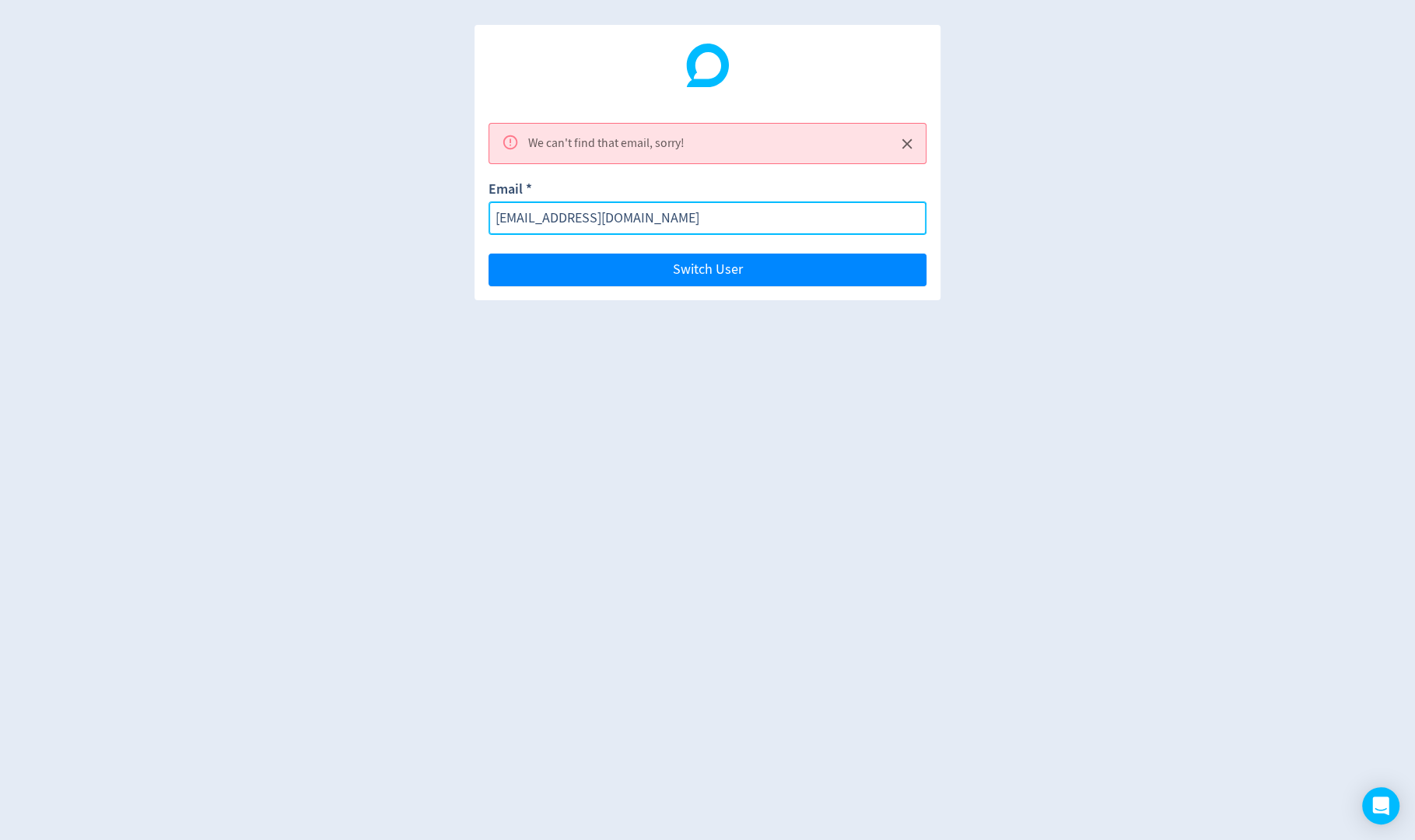
click at [500, 216] on input "[EMAIL_ADDRESS][DOMAIN_NAME]" at bounding box center [708, 217] width 438 height 33
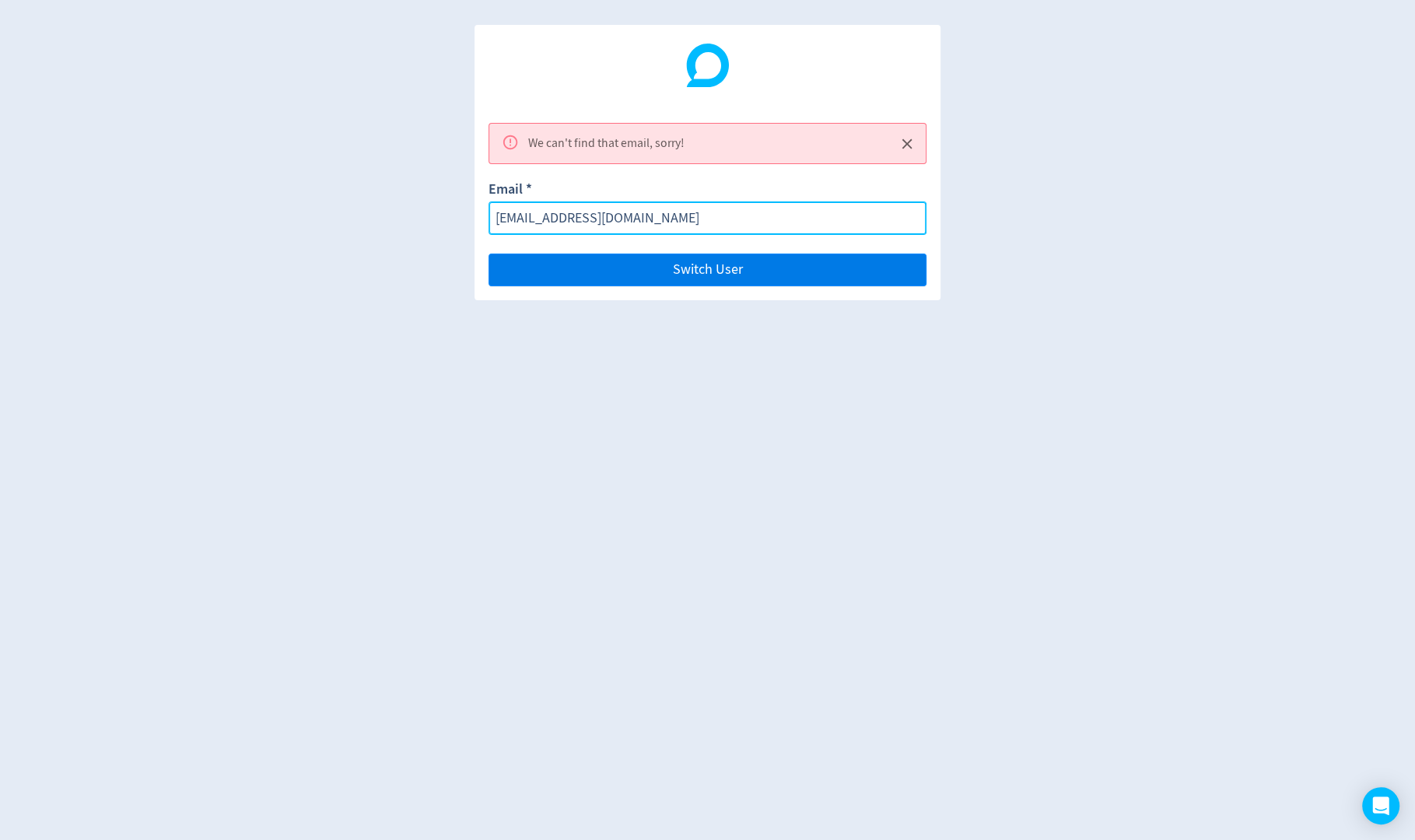
type input "[EMAIL_ADDRESS][DOMAIN_NAME]"
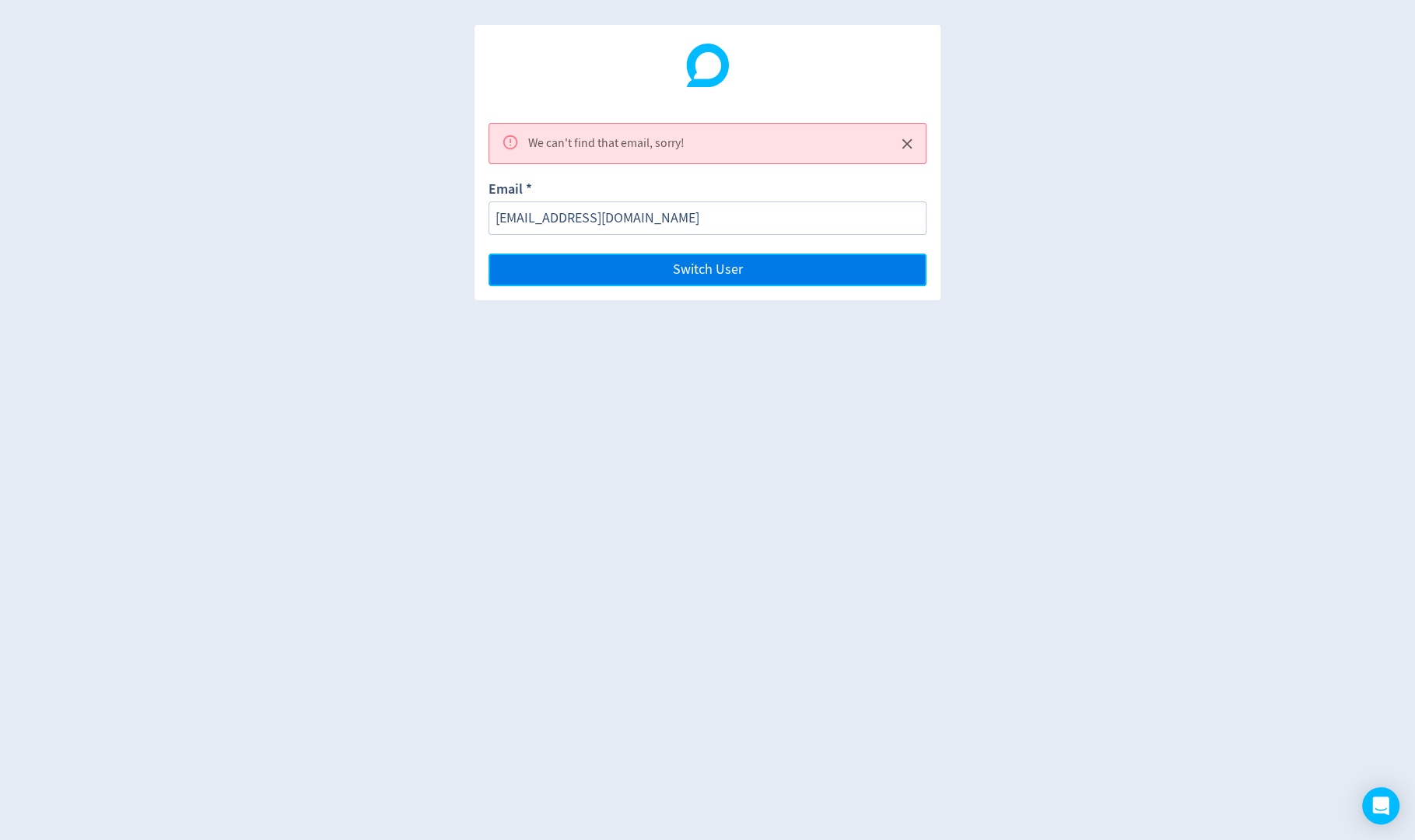
click at [576, 273] on button "Switch User" at bounding box center [708, 269] width 438 height 32
